Goal: Navigation & Orientation: Find specific page/section

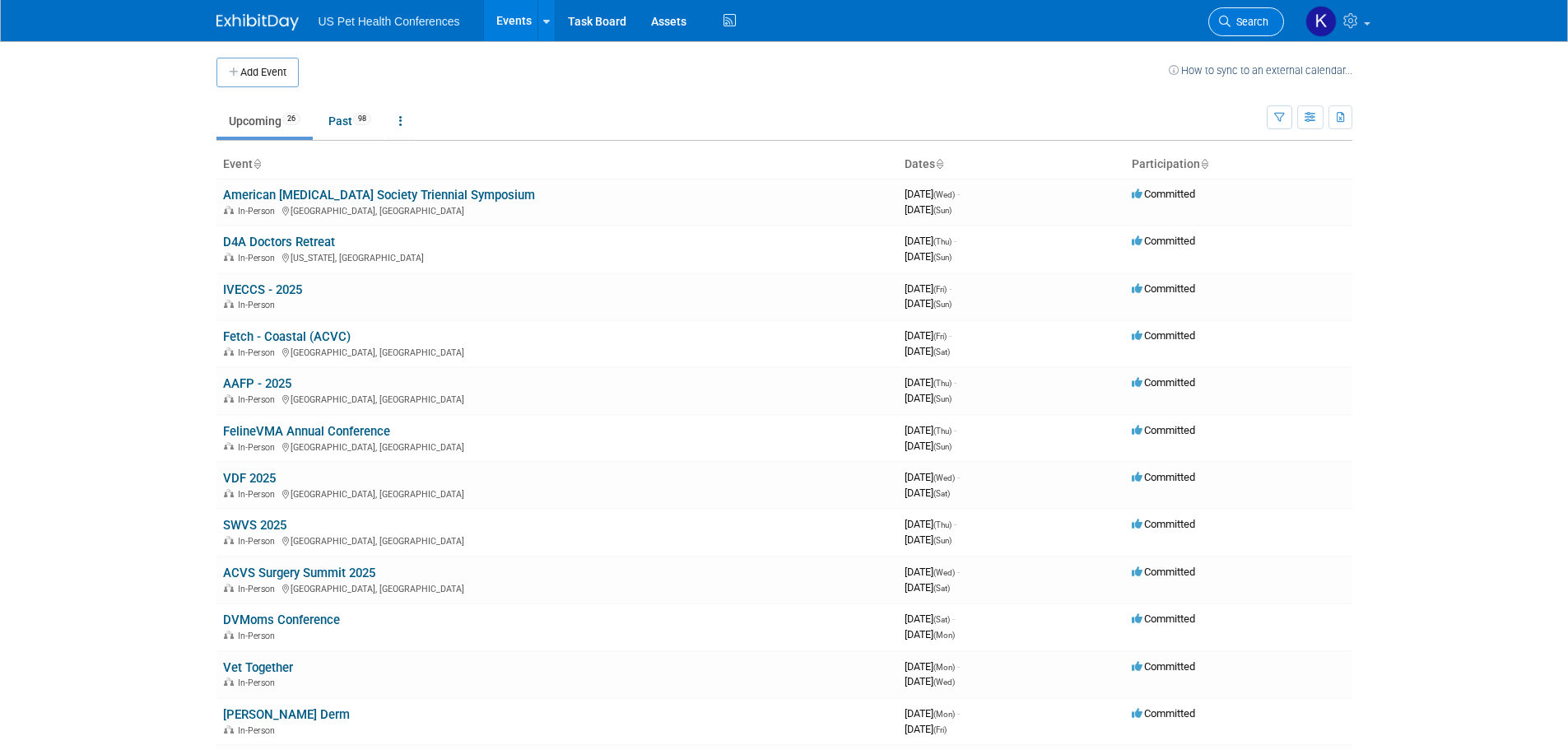
click at [1257, 24] on span "Search" at bounding box center [1249, 21] width 37 height 12
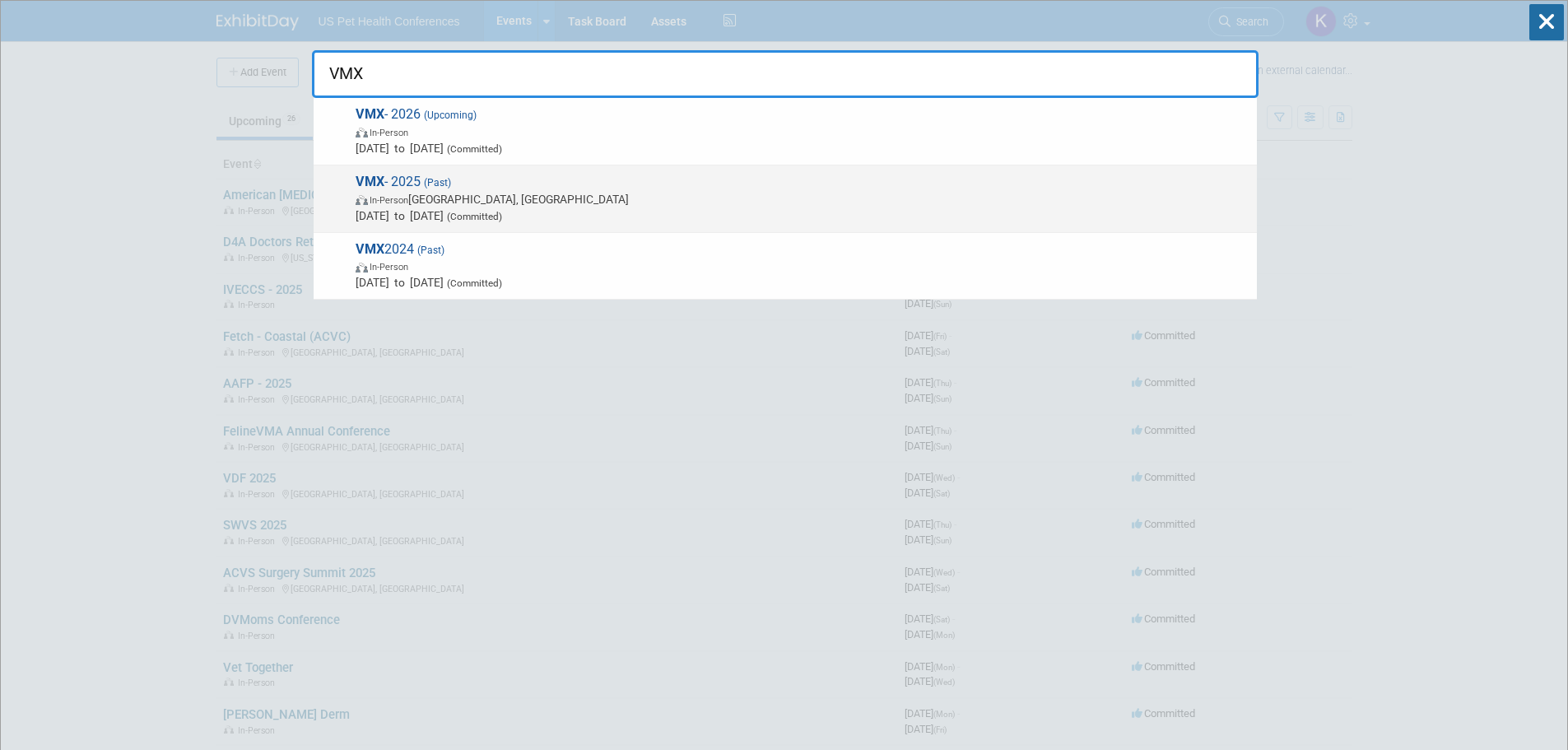
type input "VMX"
click at [561, 189] on span "VMX - 2025 (Past) In-Person [GEOGRAPHIC_DATA], [GEOGRAPHIC_DATA] [DATE] to [DAT…" at bounding box center [800, 199] width 898 height 50
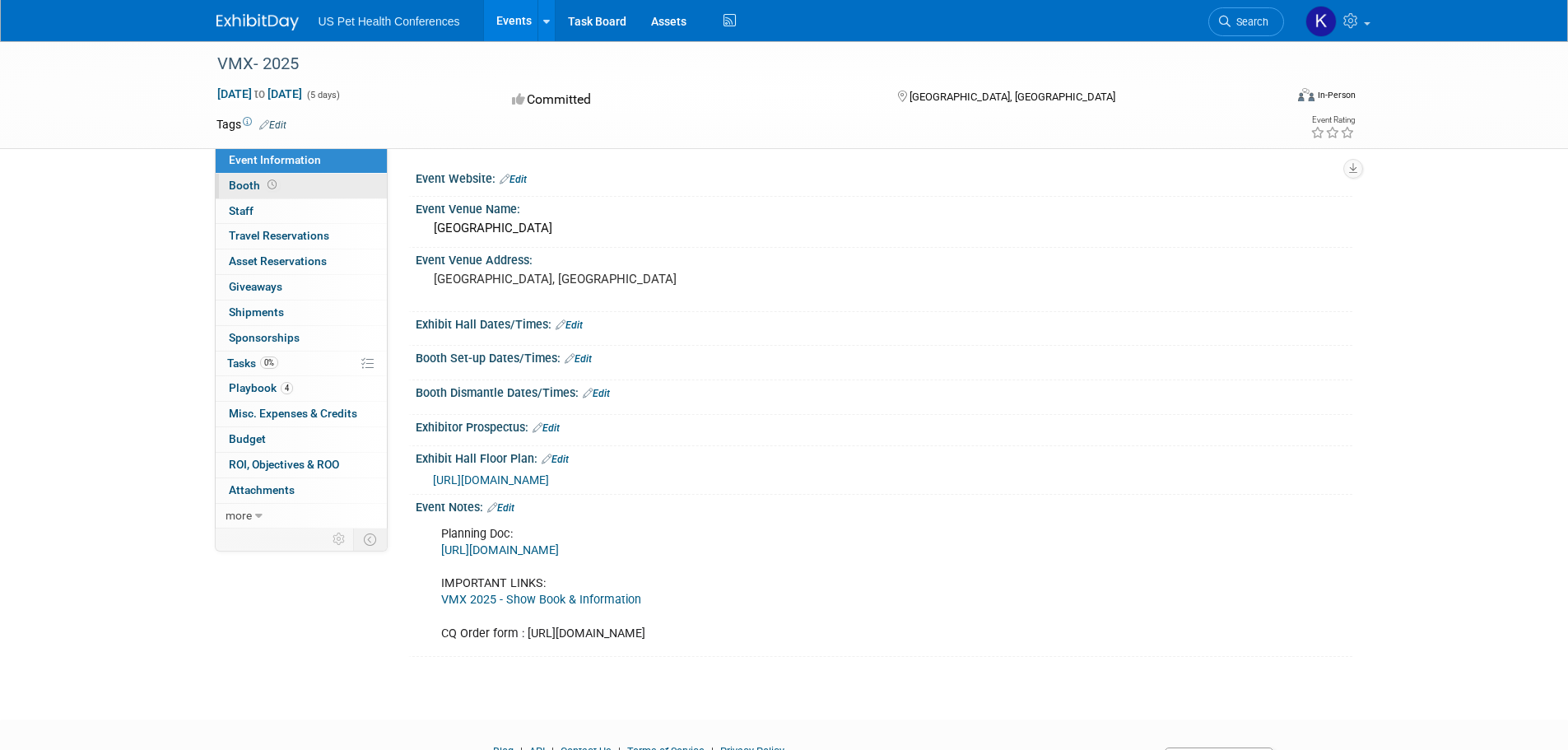
click at [302, 184] on link "Booth" at bounding box center [301, 186] width 172 height 25
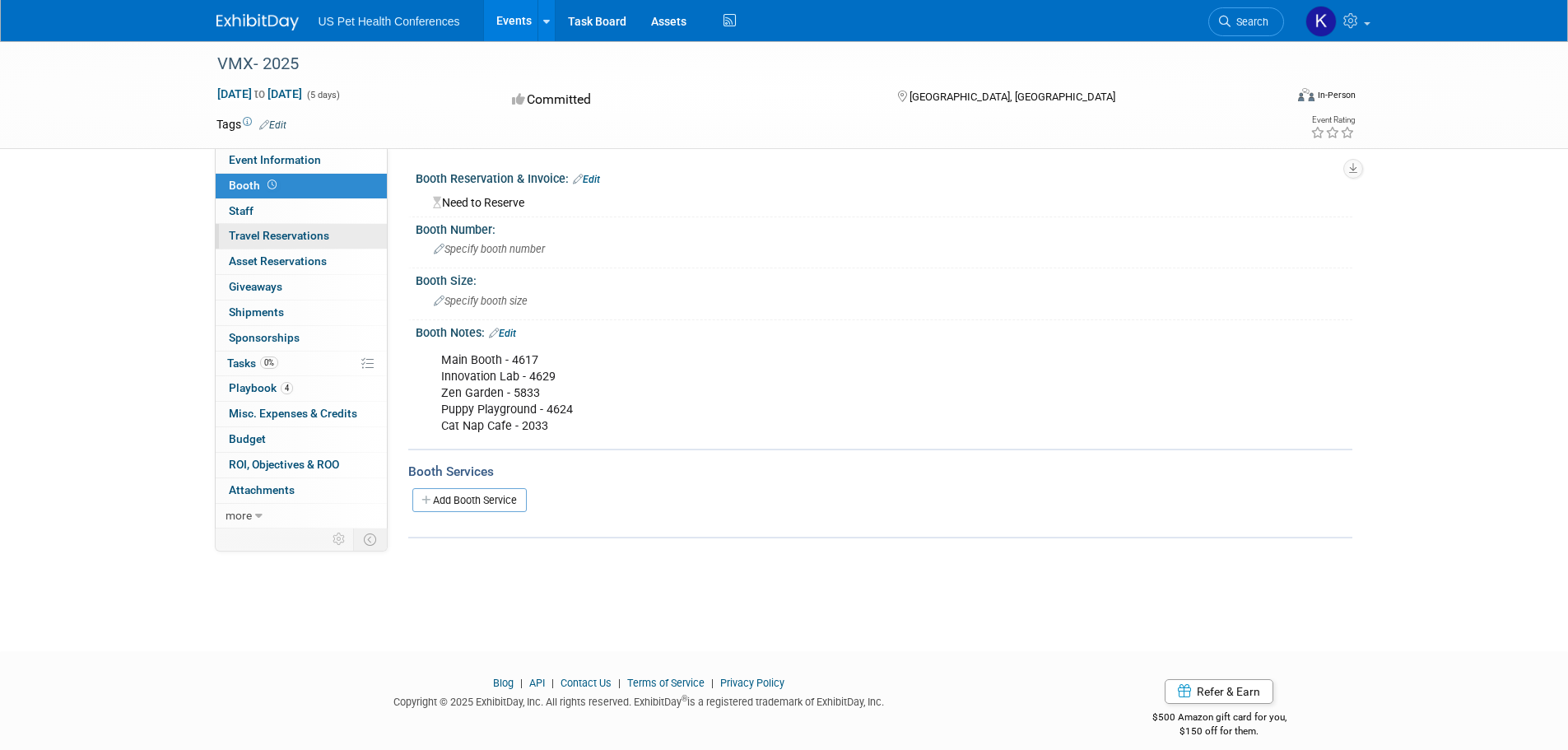
click at [288, 235] on span "Travel Reservations 0" at bounding box center [279, 236] width 101 height 13
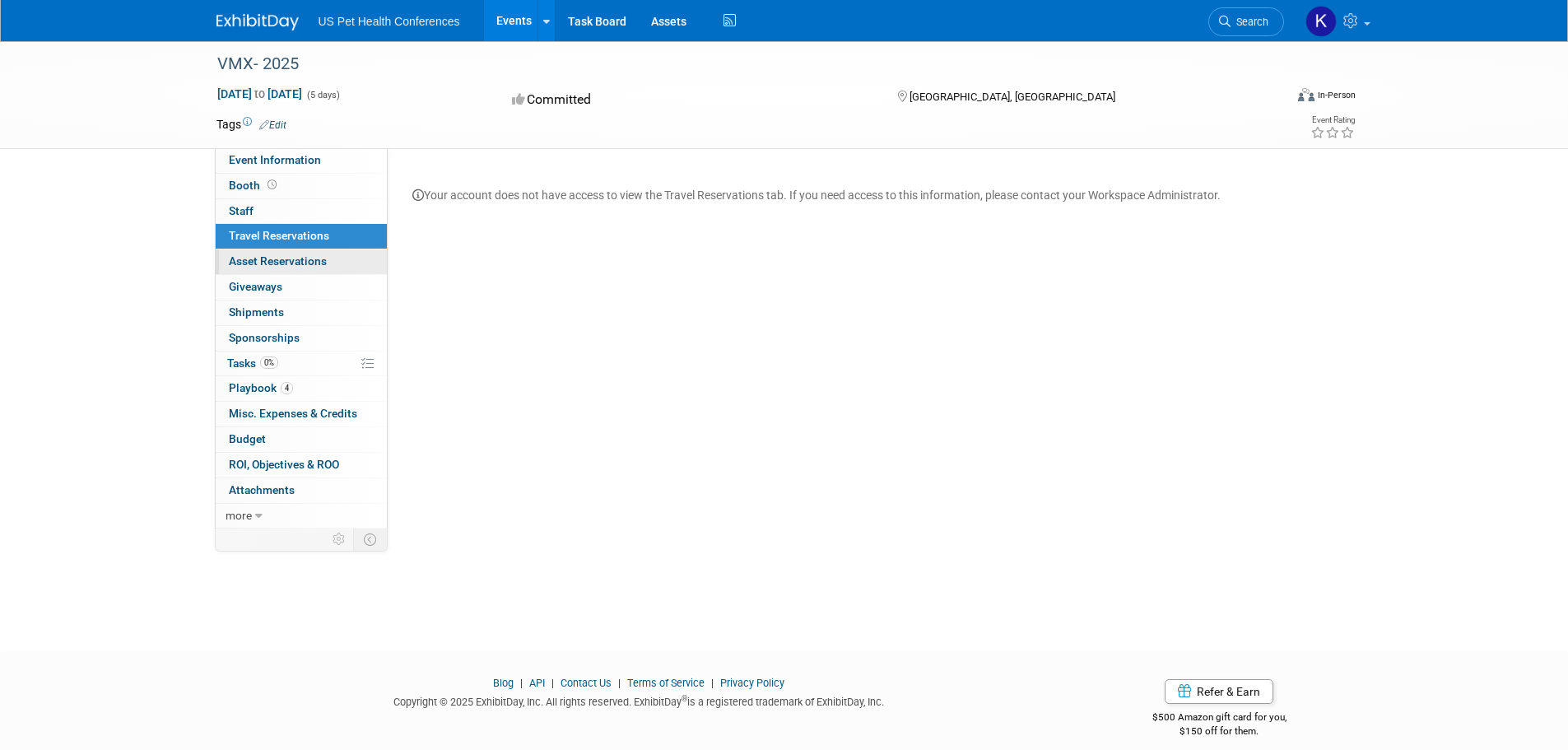
click at [286, 261] on span "Asset Reservations 0" at bounding box center [278, 261] width 98 height 13
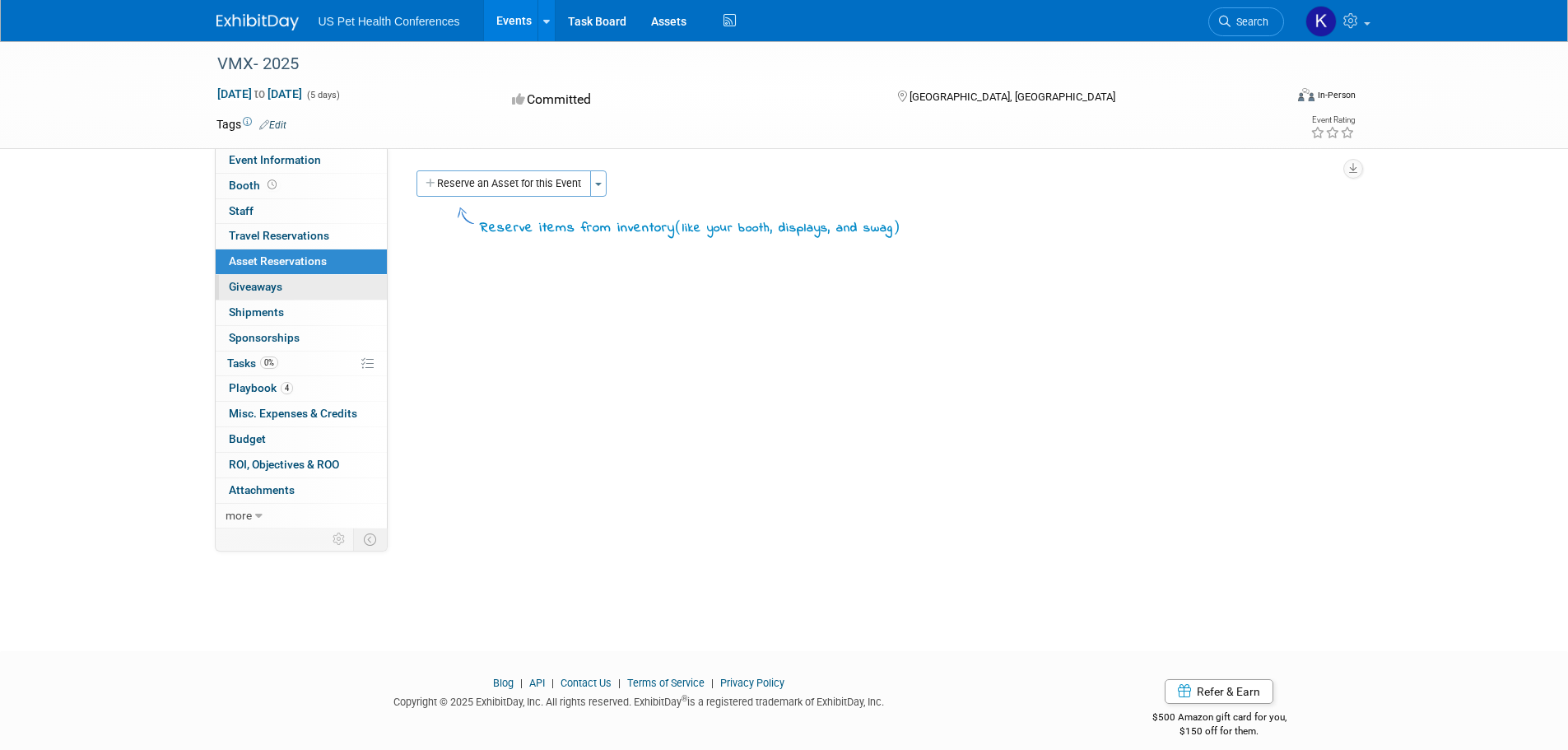
click at [266, 292] on span "Giveaways 0" at bounding box center [256, 287] width 54 height 13
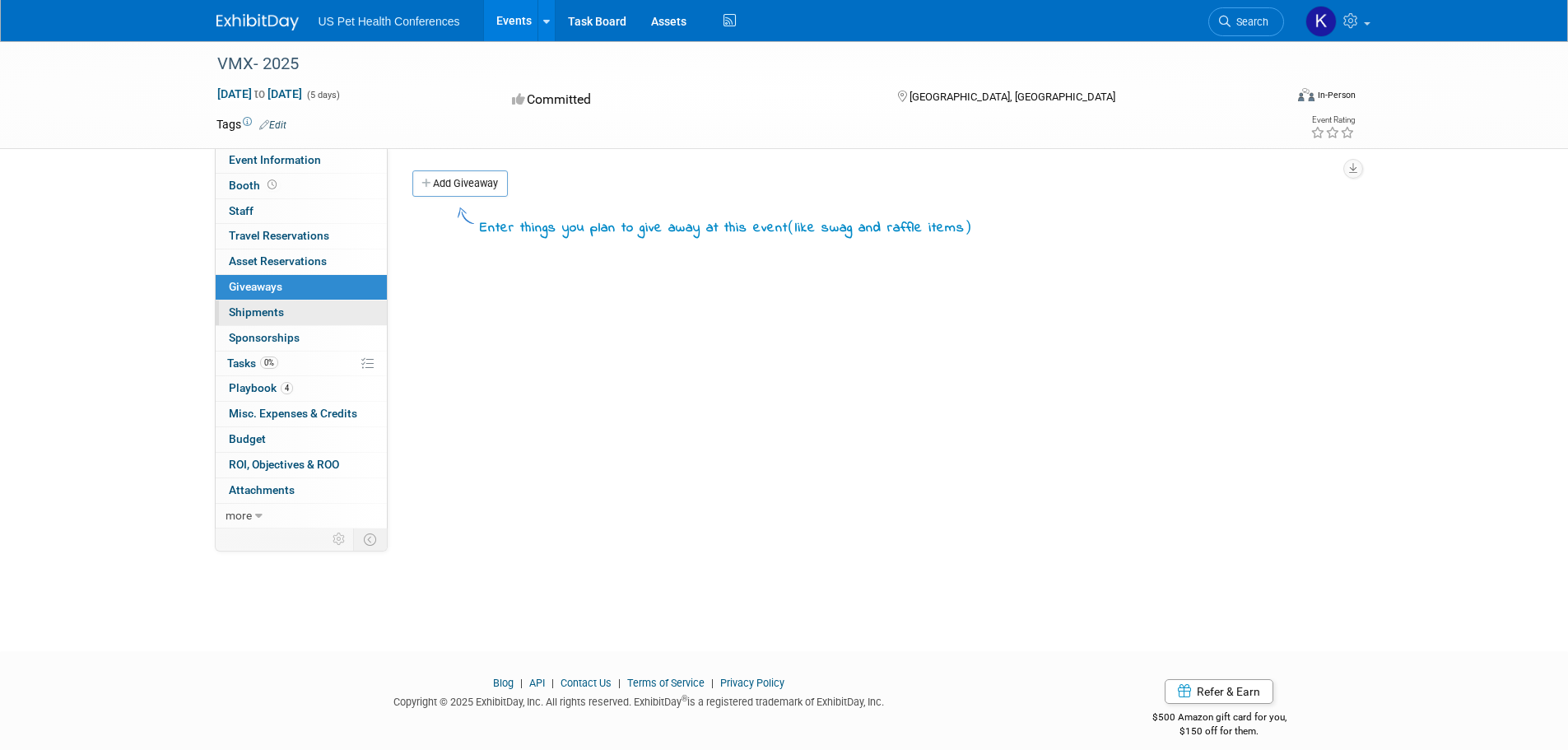
click at [260, 316] on span "Shipments 0" at bounding box center [257, 312] width 56 height 13
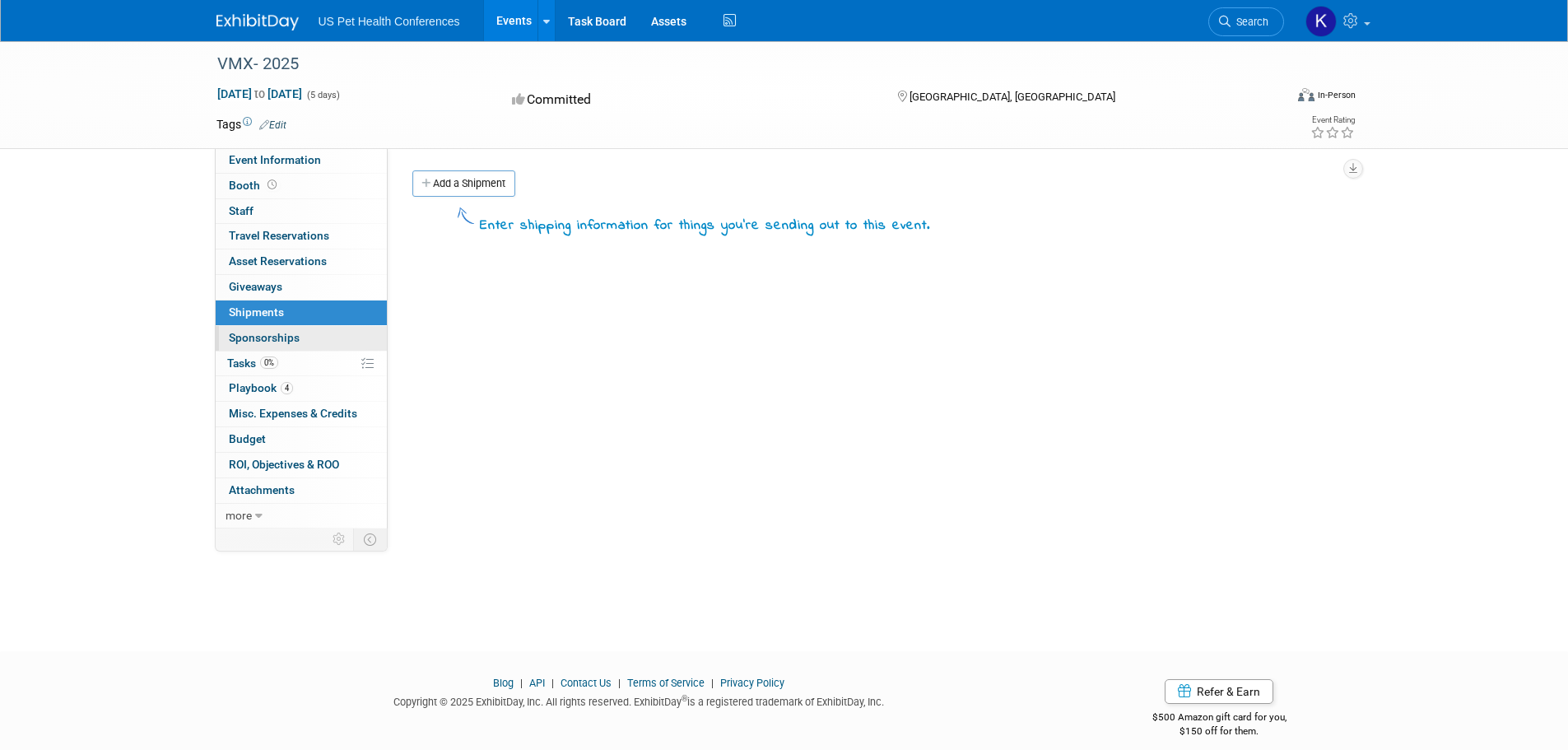
click at [257, 338] on span "Sponsorships 0" at bounding box center [265, 338] width 71 height 13
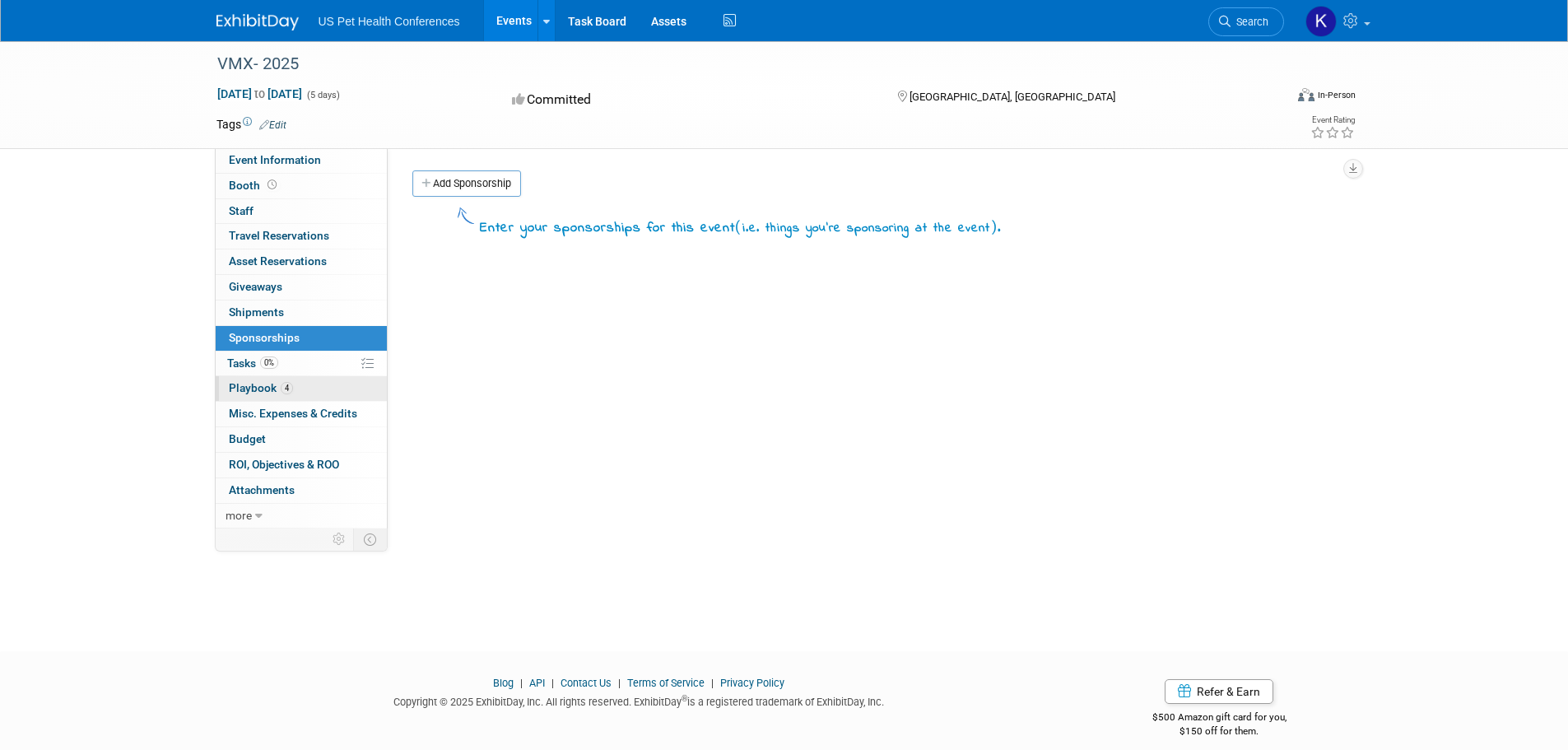
click at [244, 391] on span "Playbook 4" at bounding box center [261, 387] width 64 height 13
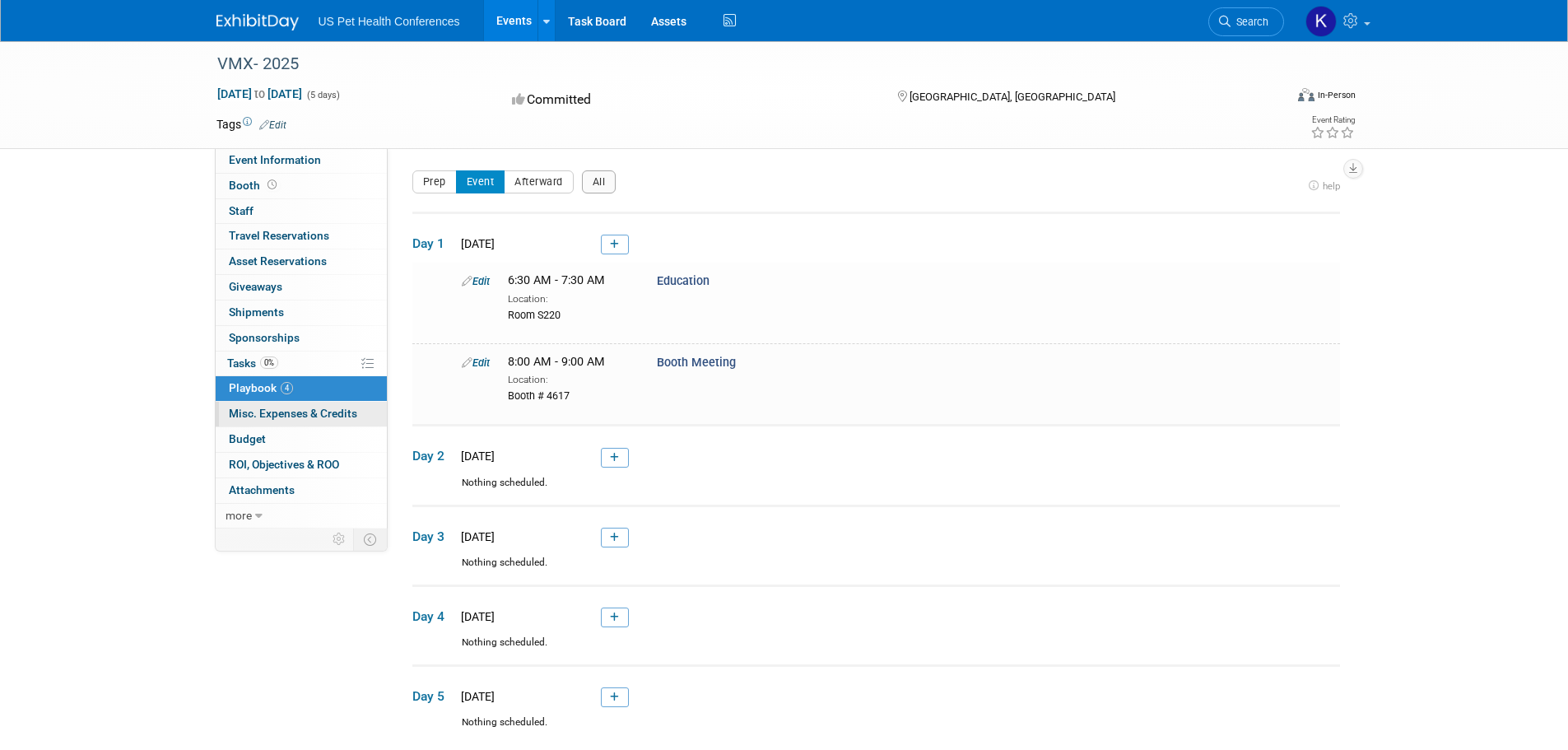
click at [241, 418] on span "Misc. Expenses & Credits 0" at bounding box center [293, 413] width 129 height 13
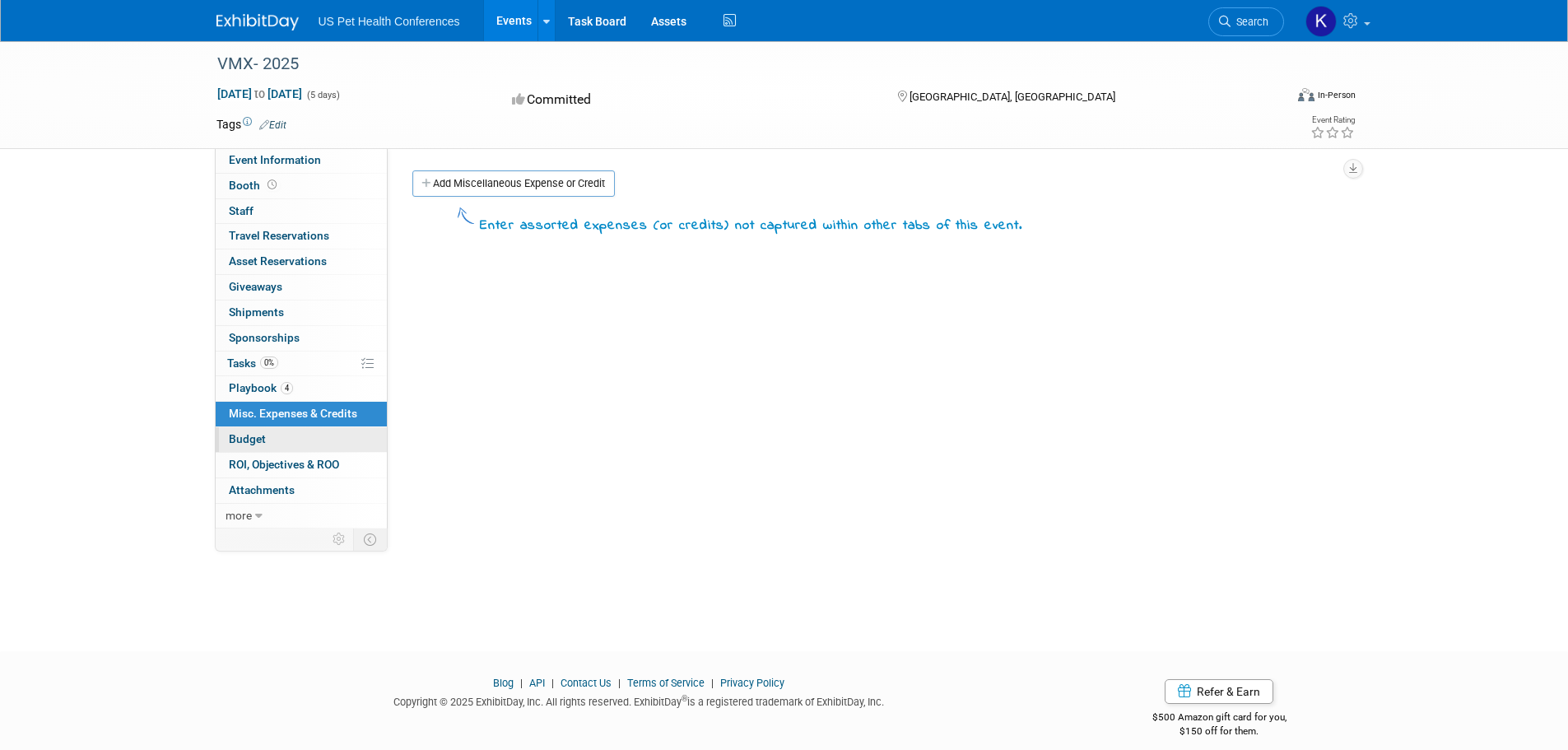
click at [239, 448] on link "Budget" at bounding box center [301, 439] width 172 height 25
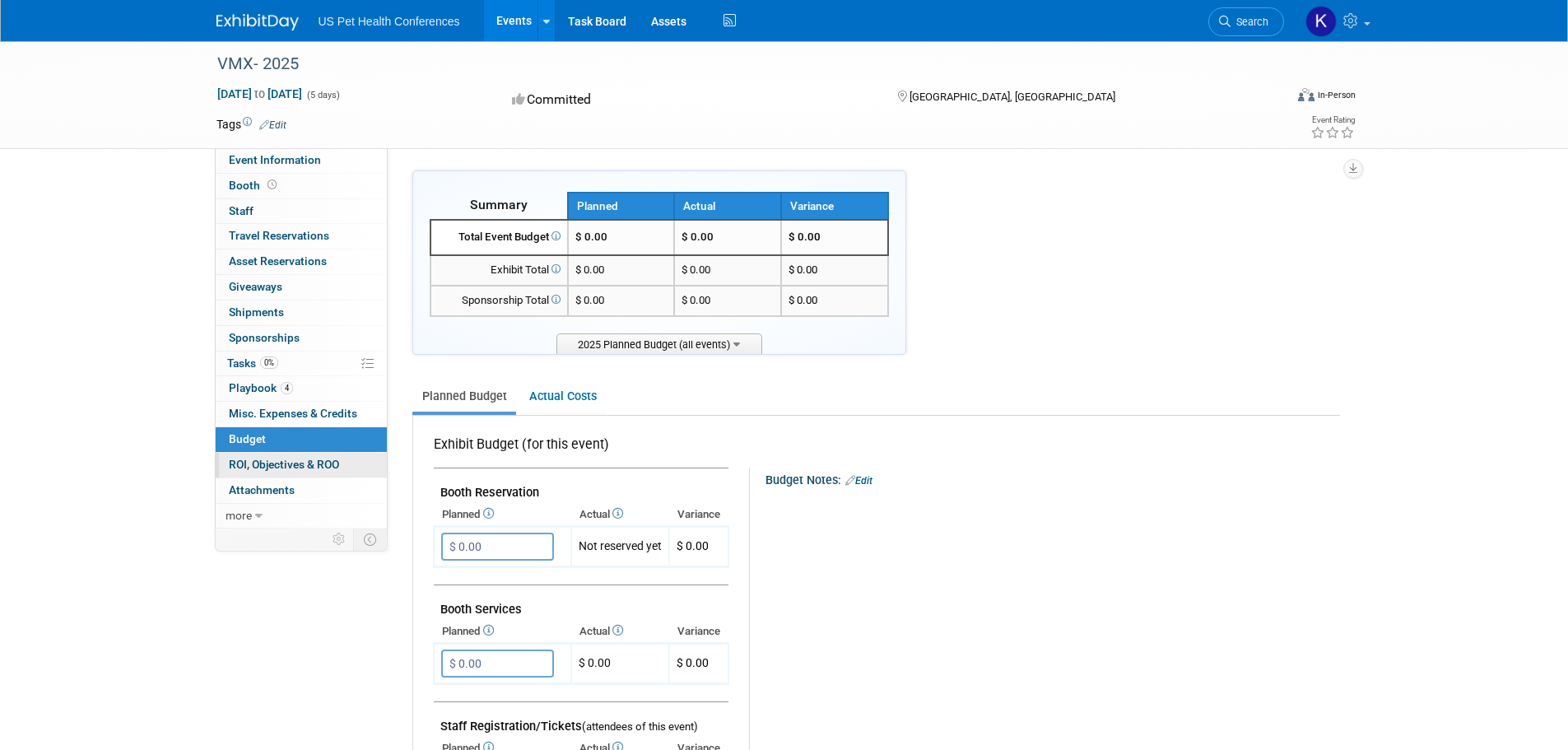
click at [239, 458] on span "ROI, Objectives & ROO 0" at bounding box center [284, 464] width 110 height 13
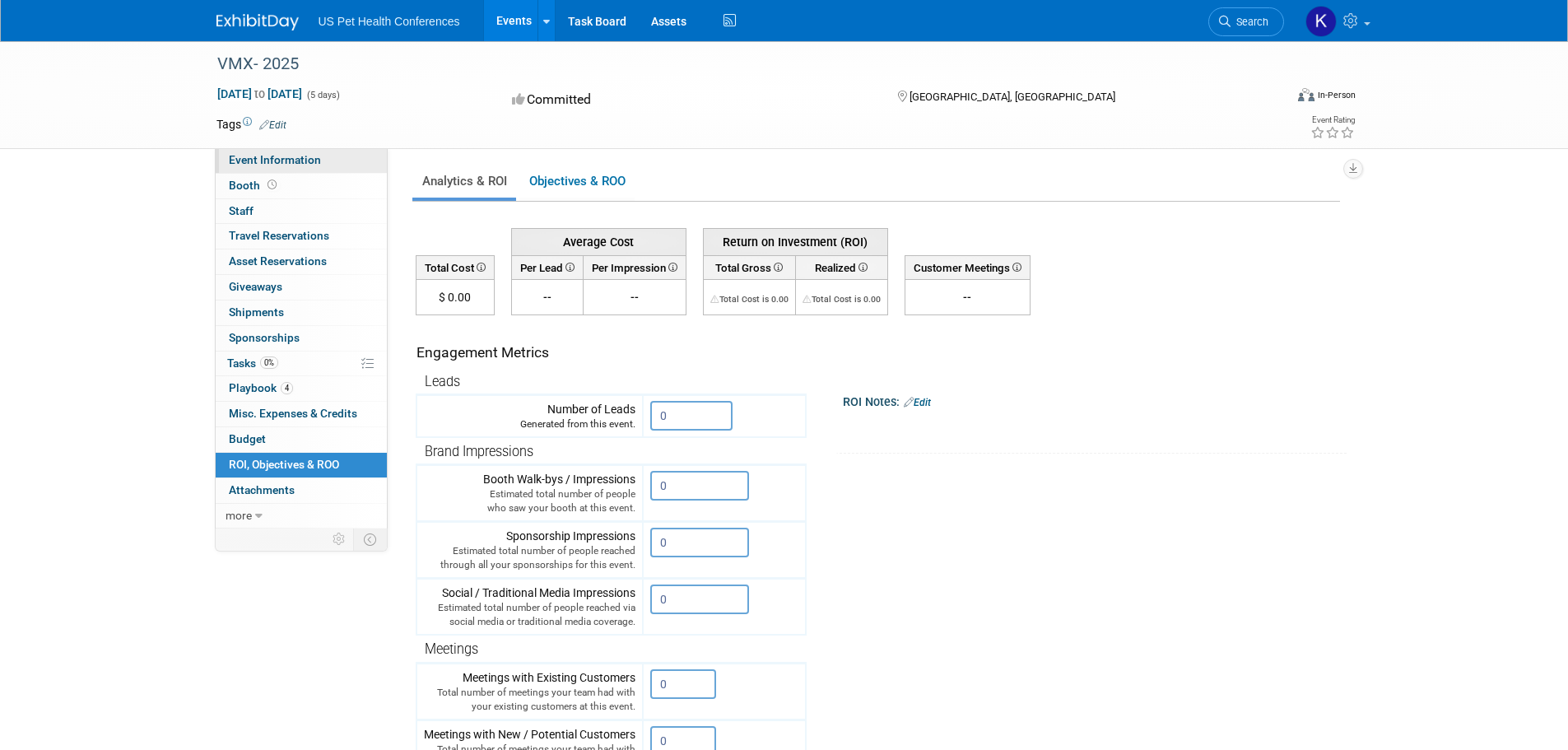
click at [269, 161] on span "Event Information" at bounding box center [275, 160] width 92 height 13
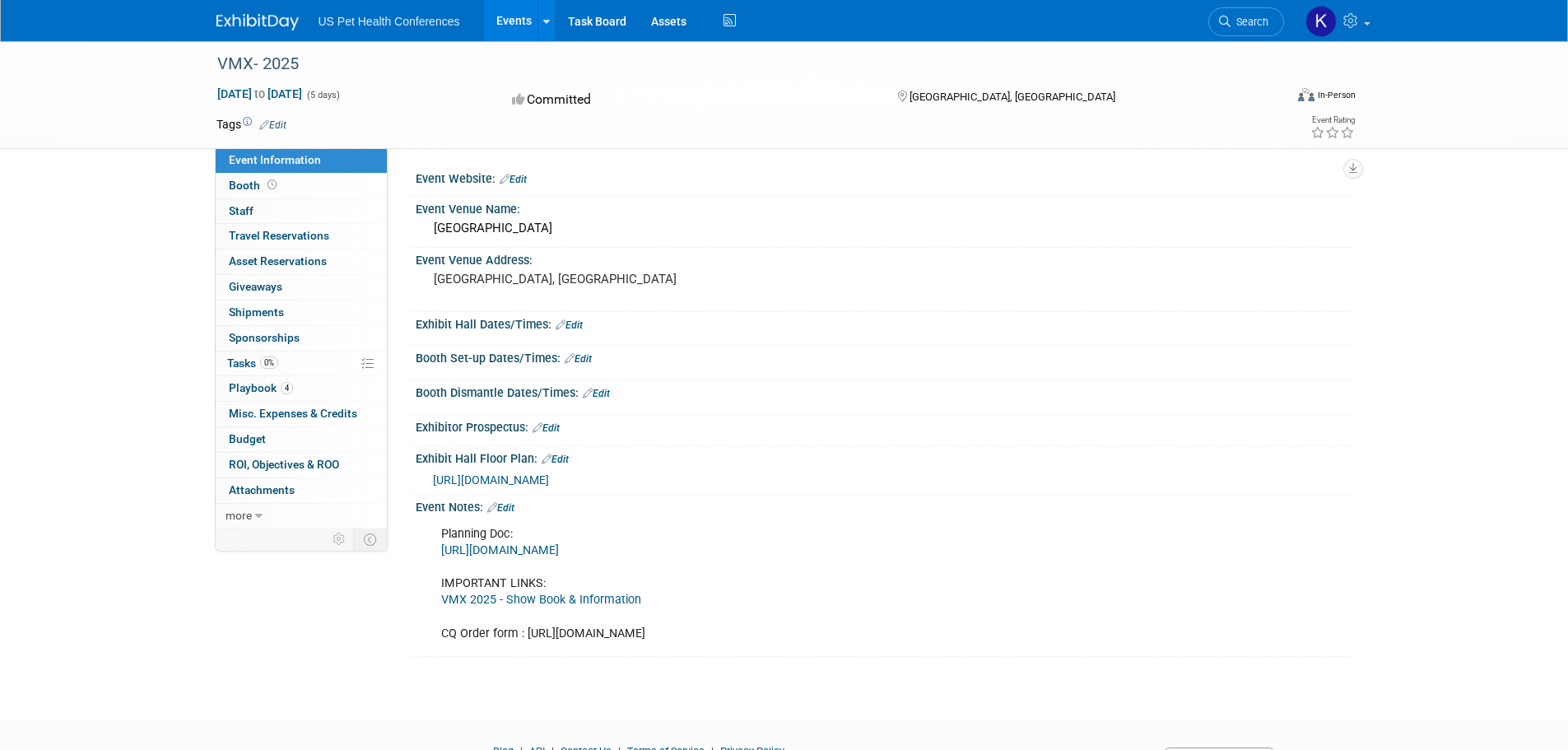
click at [105, 340] on div "VMX- 2025 Jan 25, 2025 to Jan 29, 2025 (5 days) Jan 25, 2025 to Jan 29, 2025 Co…" at bounding box center [784, 365] width 1568 height 648
click at [282, 601] on div "Event Information Event Info Booth Booth 0 Staff 0 Staff 0 Travel Reservations …" at bounding box center [784, 349] width 1160 height 616
